Goal: Entertainment & Leisure: Consume media (video, audio)

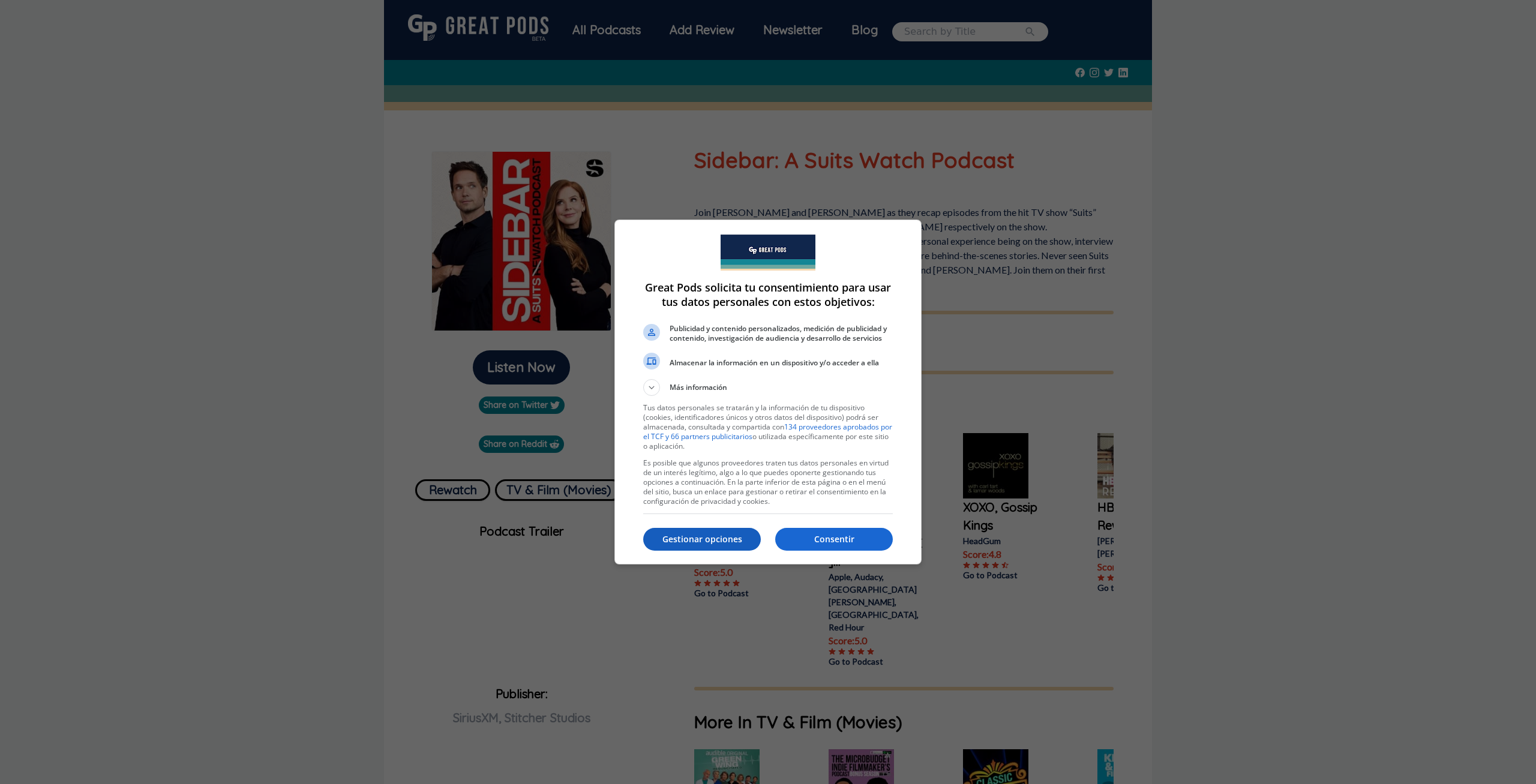
click at [693, 534] on p "Gestionar opciones" at bounding box center [702, 539] width 118 height 12
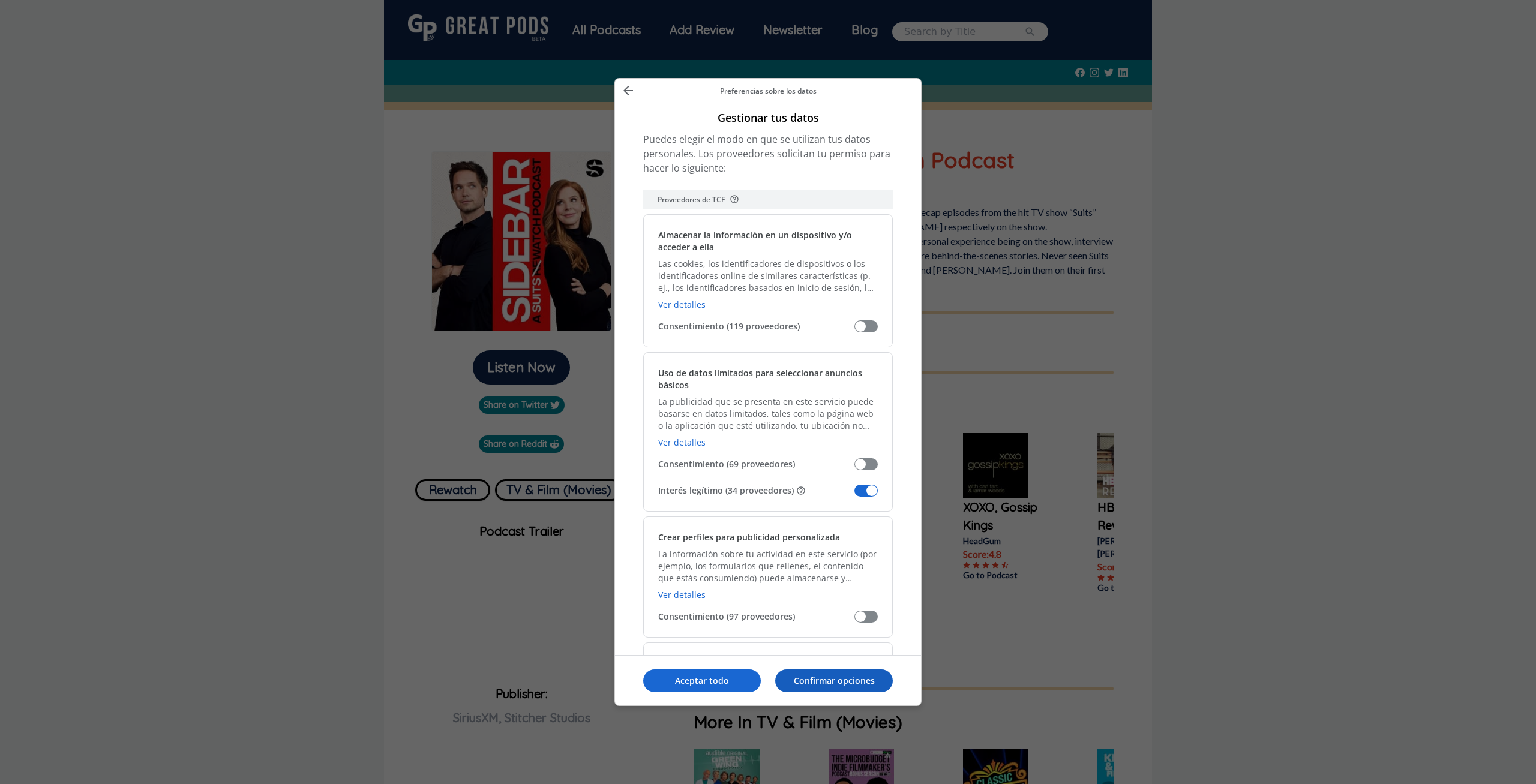
click at [800, 681] on p "Confirmar opciones" at bounding box center [834, 681] width 118 height 12
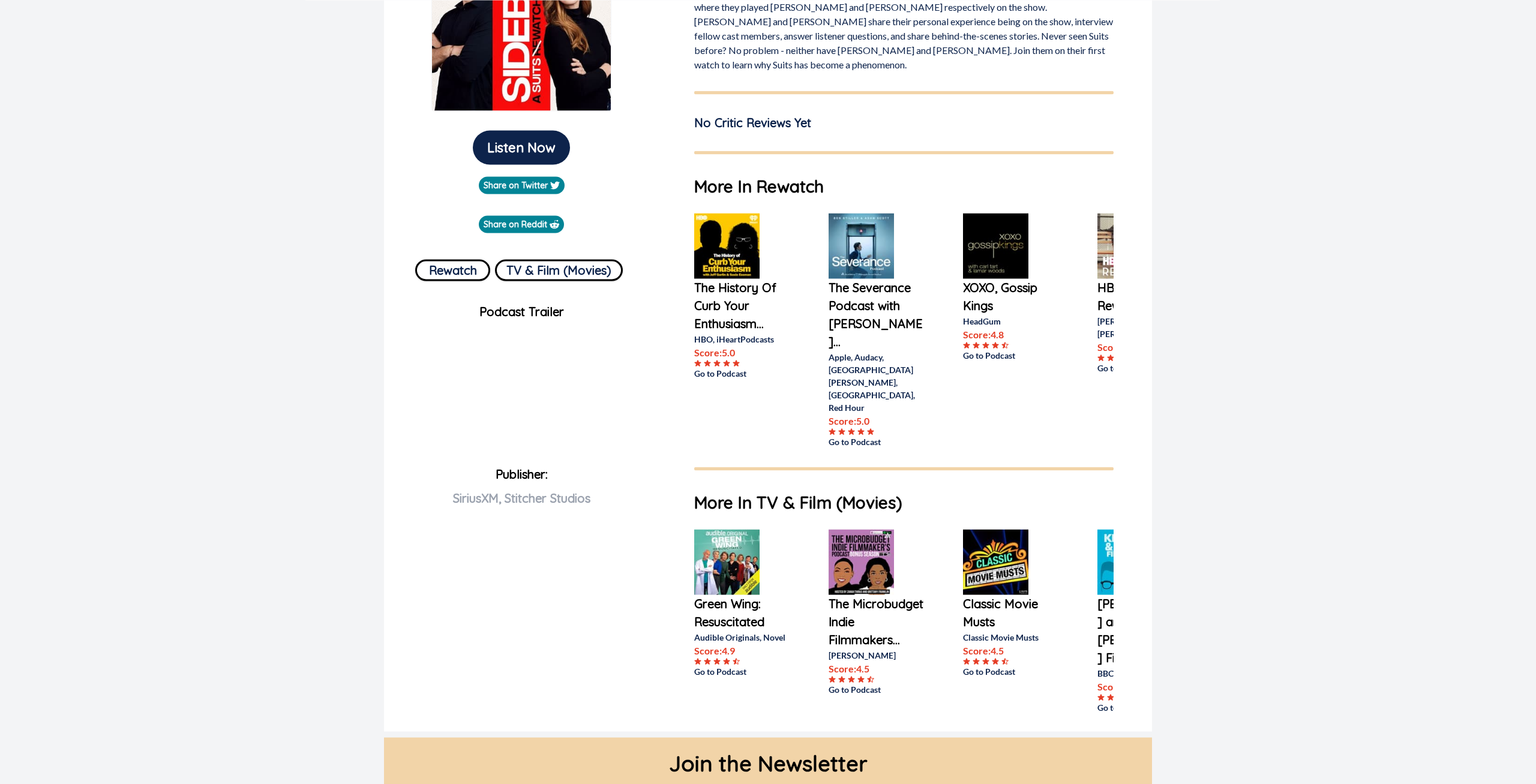
scroll to position [306, 0]
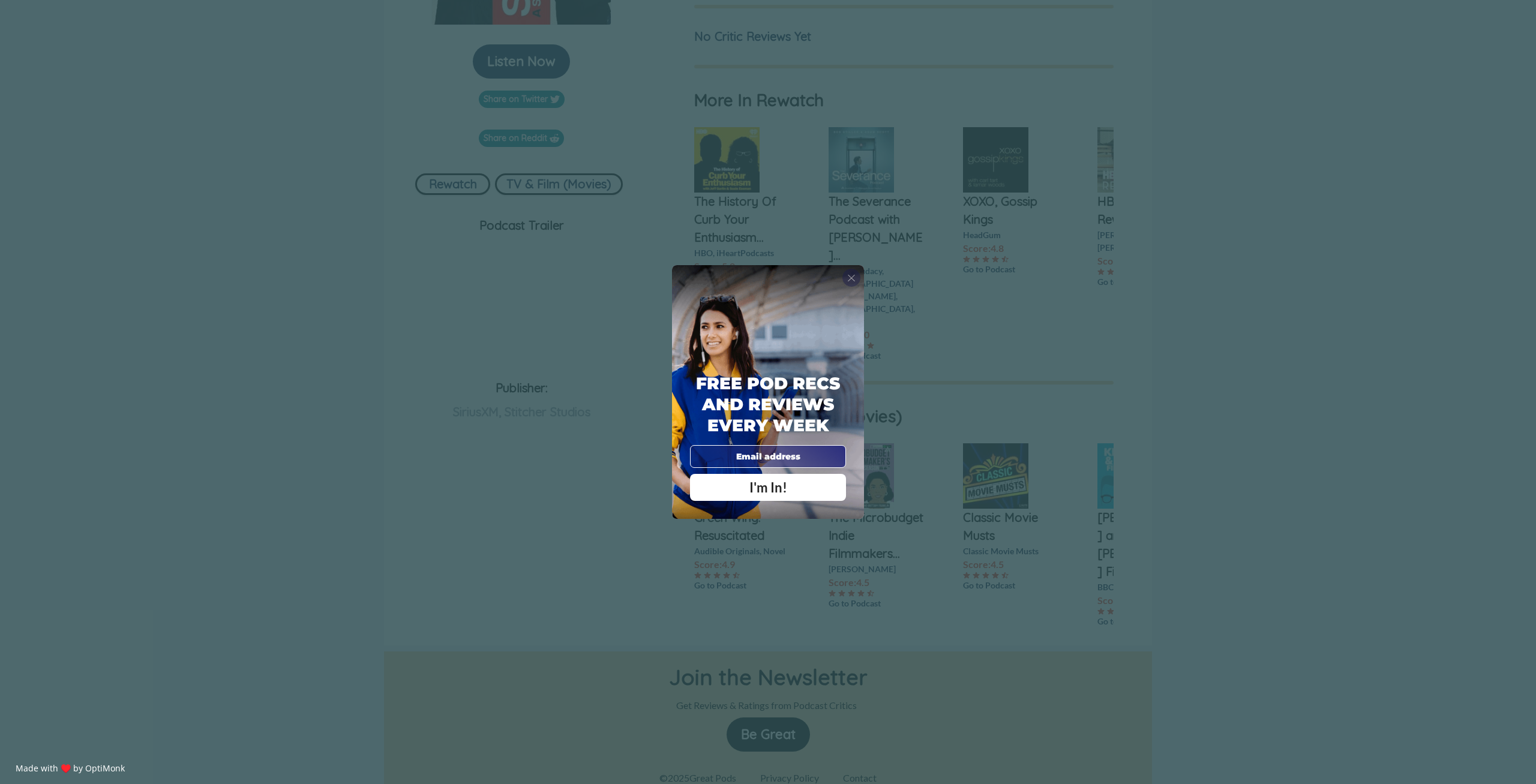
click at [853, 275] on span "X" at bounding box center [851, 278] width 8 height 12
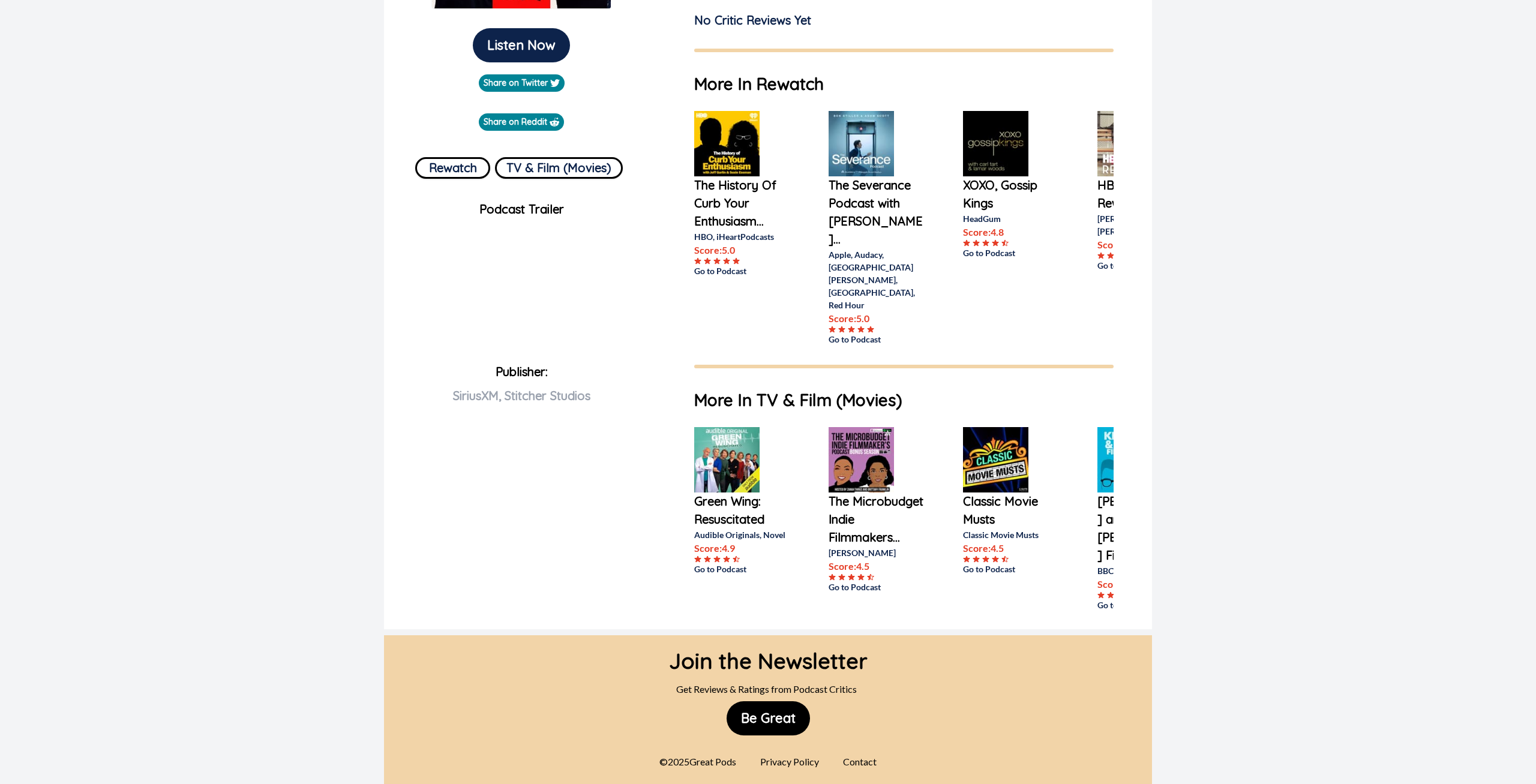
scroll to position [0, 0]
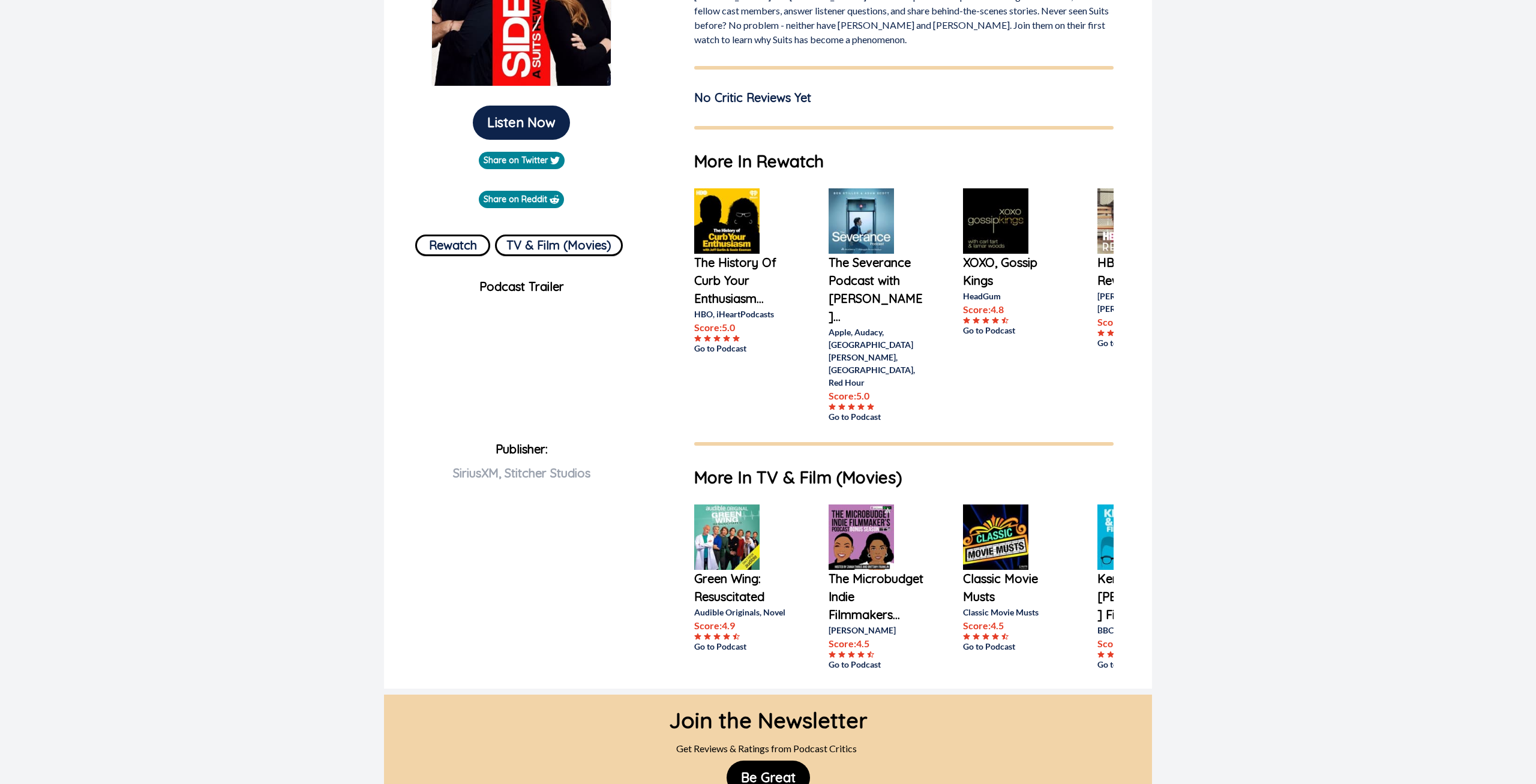
scroll to position [322, 0]
